Goal: Communication & Community: Answer question/provide support

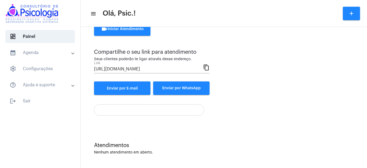
drag, startPoint x: 330, startPoint y: 44, endPoint x: 318, endPoint y: 1, distance: 44.4
click at [328, 35] on div "Atendimento Instantâneo Entre e convide um cliente para uma chamada instantânea…" at bounding box center [223, 51] width 259 height 87
drag, startPoint x: 353, startPoint y: 102, endPoint x: 329, endPoint y: 91, distance: 26.2
click at [345, 98] on div "Atendimento Instantâneo Entre e convide um cliente para uma chamada instantânea…" at bounding box center [223, 61] width 281 height 129
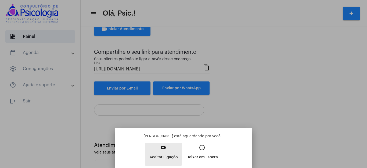
click at [160, 152] on button "video_call Aceitar Ligação" at bounding box center [163, 154] width 37 height 23
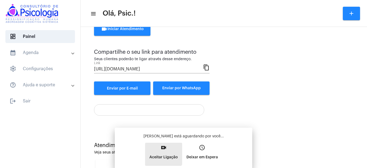
click at [160, 152] on button "video_call Aceitar Ligação" at bounding box center [163, 154] width 37 height 23
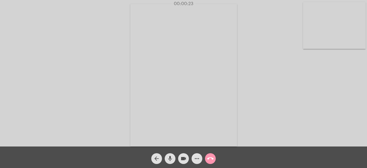
click at [259, 158] on div "arrow_back mic videocam more_horiz call_end" at bounding box center [183, 156] width 367 height 21
click at [211, 159] on mat-icon "call_end" at bounding box center [210, 158] width 6 height 6
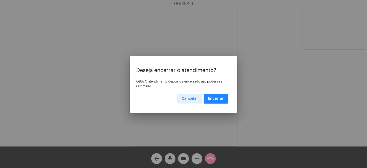
click at [219, 98] on span "Encerrar" at bounding box center [216, 99] width 16 height 4
